Goal: Task Accomplishment & Management: Manage account settings

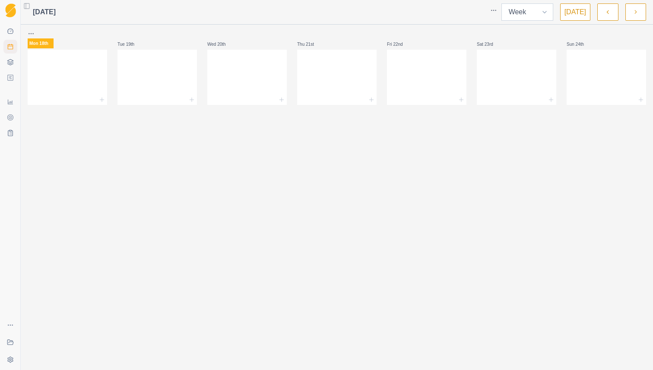
click at [547, 13] on select "Week Month" at bounding box center [527, 11] width 52 height 17
select select "month"
click at [503, 3] on select "Week Month" at bounding box center [527, 11] width 52 height 17
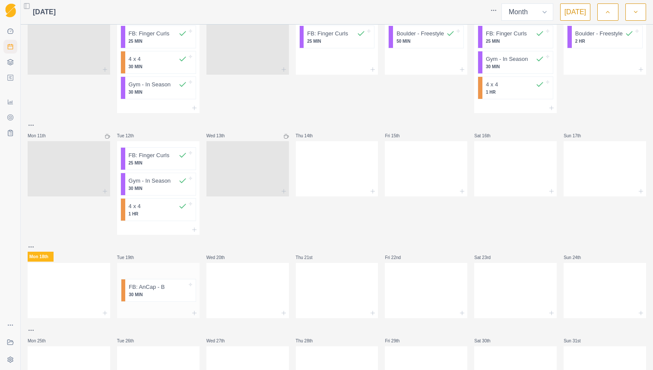
scroll to position [168, 0]
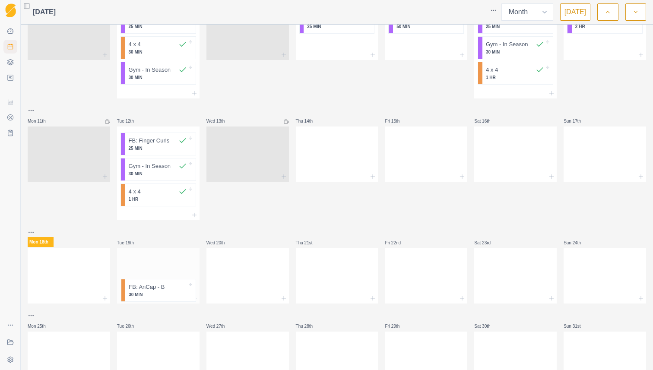
drag, startPoint x: 339, startPoint y: 170, endPoint x: 154, endPoint y: 295, distance: 223.1
click at [154, 295] on div "PE - 6 Mon 28th Tue 29th FB: Finger Curls 25 MIN 4 x 4 40 MIN Gym - In Season 3…" at bounding box center [337, 124] width 618 height 525
click at [324, 155] on div at bounding box center [337, 152] width 82 height 38
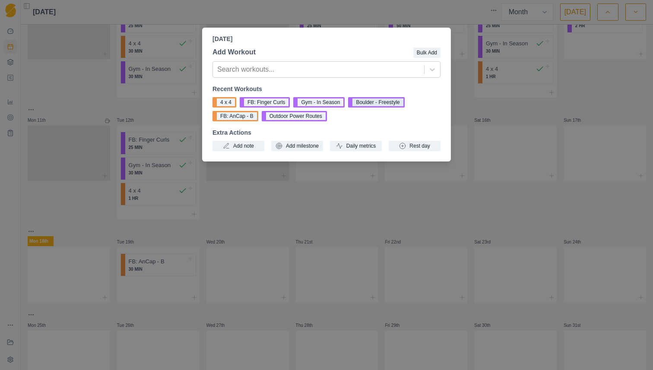
click at [357, 102] on button "Boulder - Freestyle" at bounding box center [376, 102] width 56 height 10
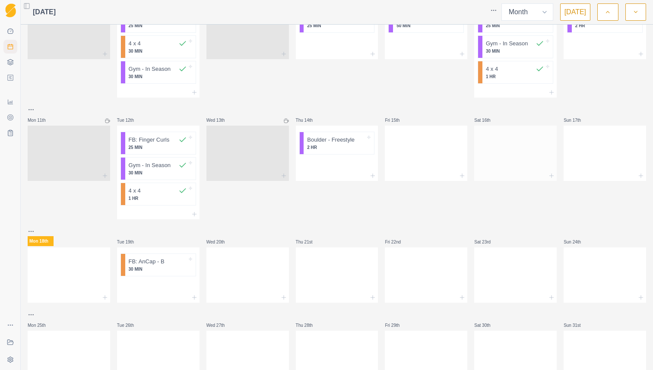
click at [497, 139] on div at bounding box center [515, 152] width 82 height 38
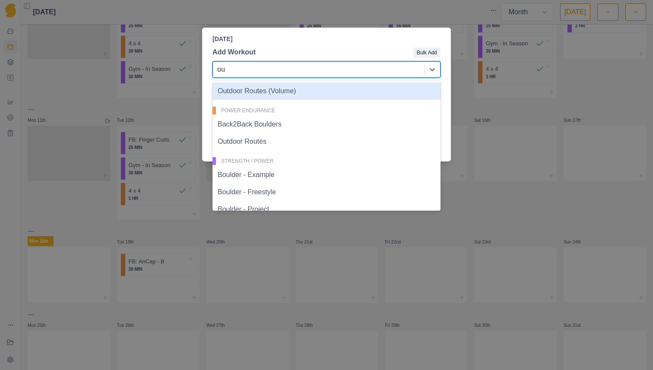
scroll to position [66, 0]
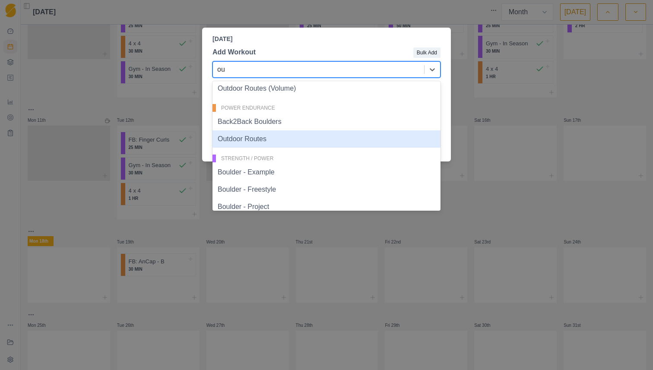
type input "out"
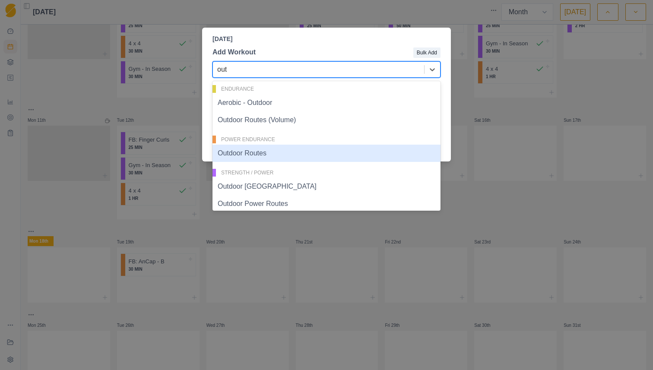
scroll to position [0, 0]
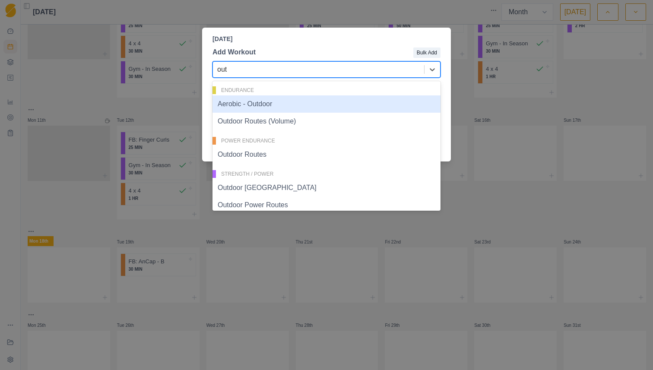
click at [305, 107] on div "Aerobic - Outdoor" at bounding box center [326, 103] width 228 height 17
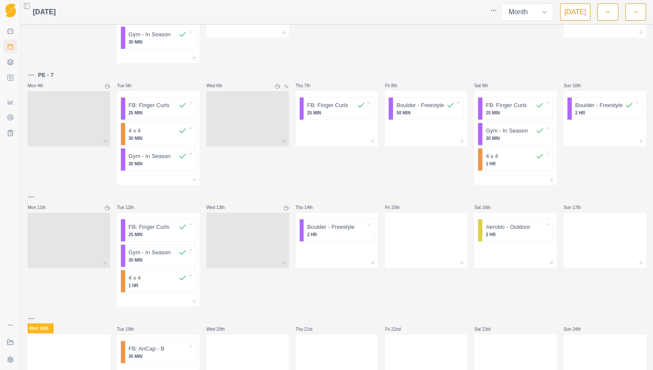
scroll to position [73, 0]
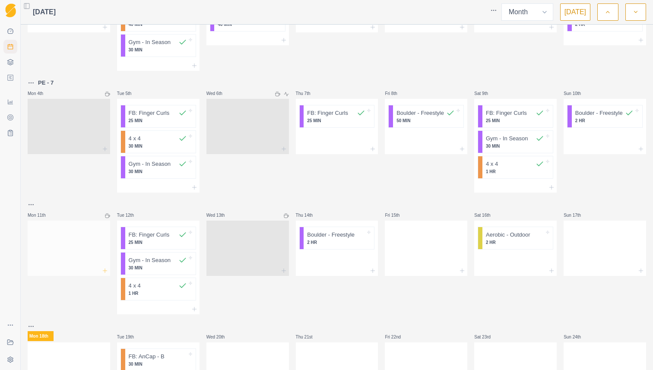
click at [103, 269] on icon at bounding box center [104, 270] width 7 height 7
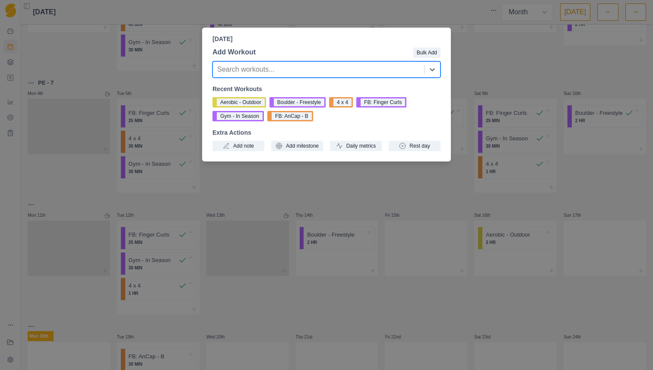
click at [112, 187] on div "[DATE] Add Workout Bulk Add Search workouts... Recent Workouts Aerobic - Outdoo…" at bounding box center [326, 185] width 653 height 370
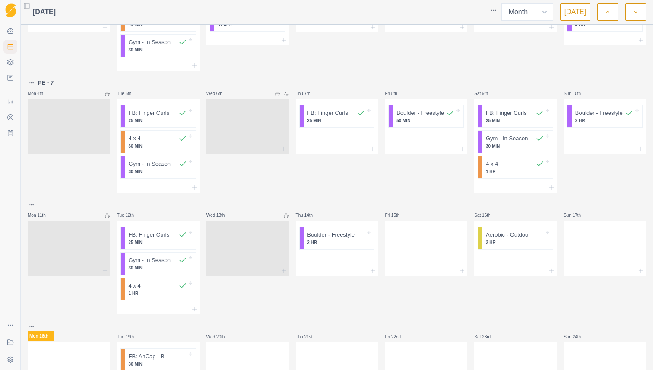
click at [33, 205] on html "Sequence Dashboard Planner Workouts Plans Performance Metrics Goals Tests Coach…" at bounding box center [326, 185] width 653 height 370
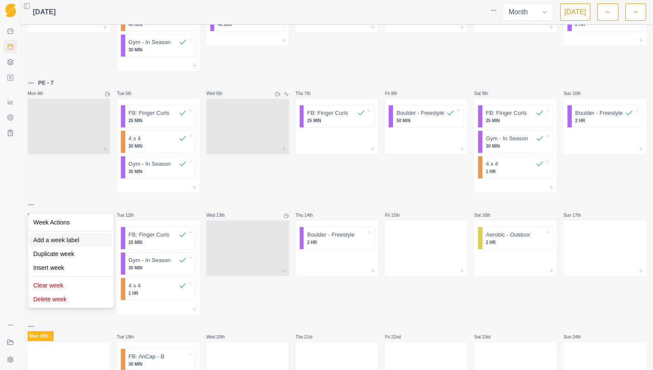
click at [57, 242] on div "Add a week label" at bounding box center [71, 240] width 82 height 14
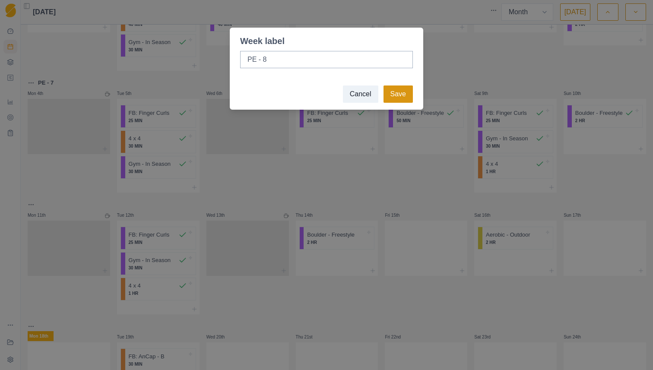
type input "PE - 8"
click at [391, 96] on button "Save" at bounding box center [397, 93] width 29 height 17
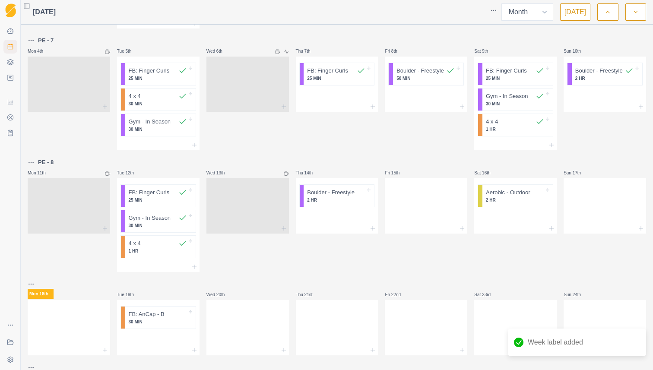
scroll to position [164, 0]
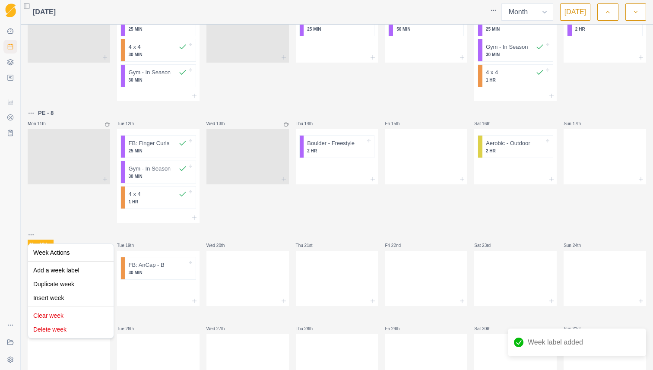
click at [30, 236] on html "Sequence Dashboard Planner Workouts Plans Performance Metrics Goals Tests Coach…" at bounding box center [326, 185] width 653 height 370
click at [62, 274] on div "Add a week label" at bounding box center [71, 270] width 82 height 14
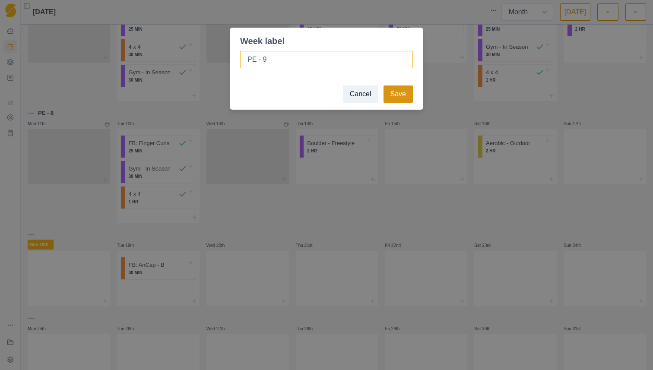
type input "PE - 9"
click at [394, 94] on button "Save" at bounding box center [397, 93] width 29 height 17
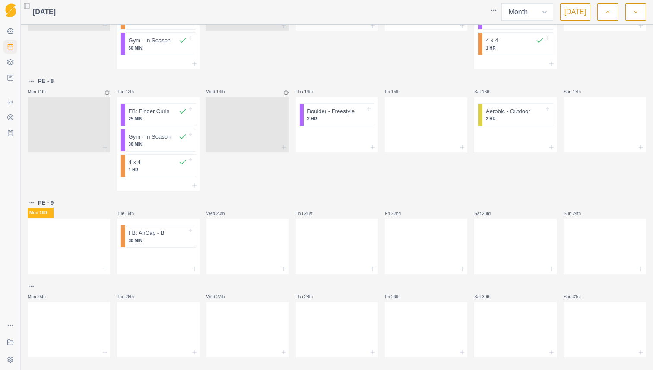
scroll to position [208, 0]
